Goal: Task Accomplishment & Management: Manage account settings

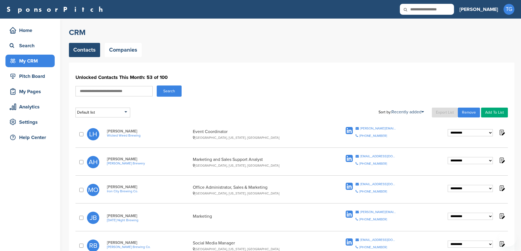
select select
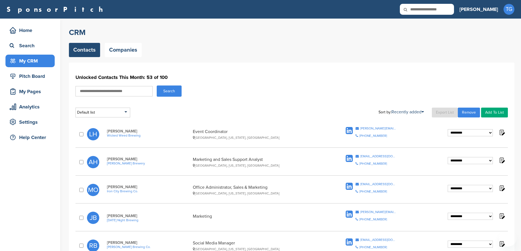
select select
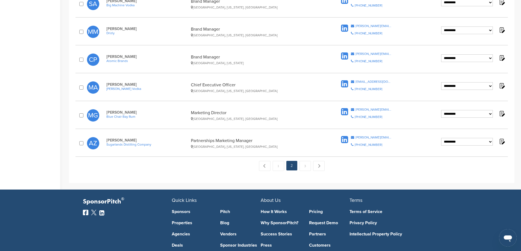
scroll to position [520, 0]
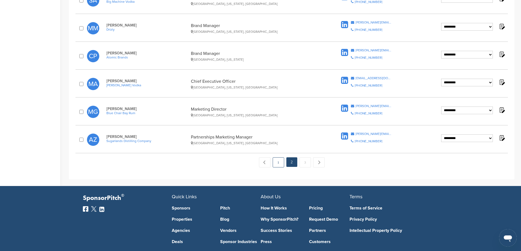
click at [273, 163] on link "1" at bounding box center [278, 163] width 11 height 10
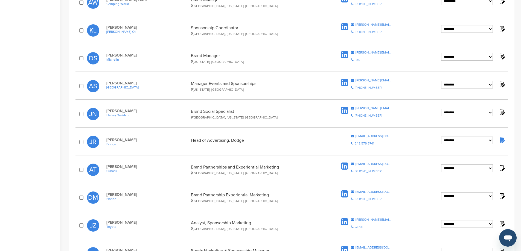
scroll to position [328, 0]
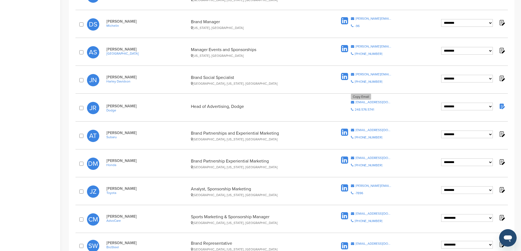
click at [369, 103] on div "[EMAIL_ADDRESS][DOMAIN_NAME]" at bounding box center [374, 102] width 36 height 3
